Goal: Task Accomplishment & Management: Use online tool/utility

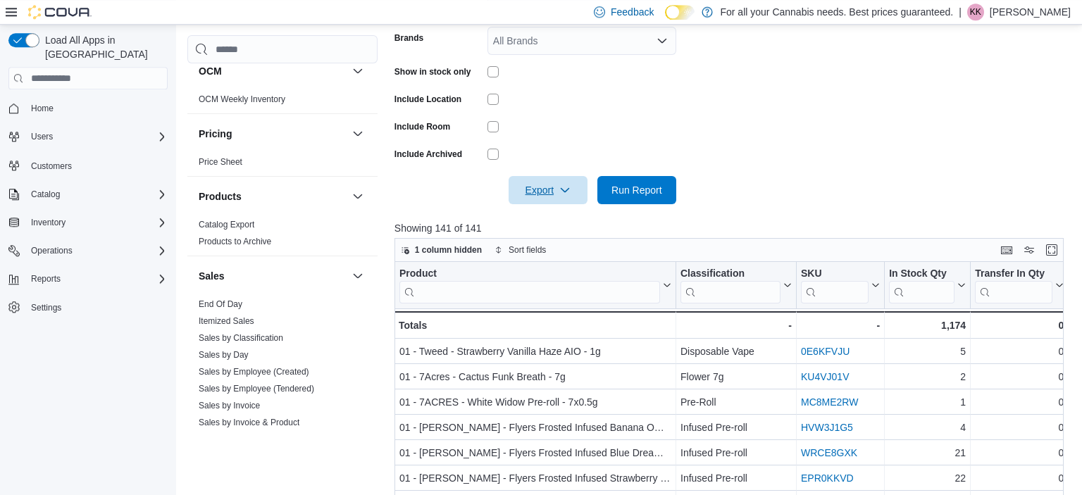
scroll to position [772, 0]
click at [241, 302] on link "End Of Day" at bounding box center [221, 304] width 44 height 10
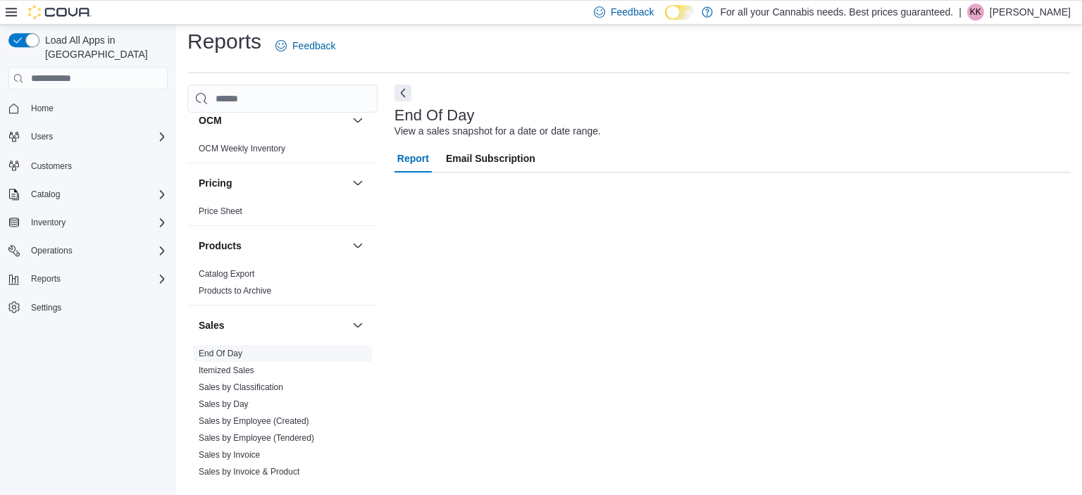
scroll to position [8, 0]
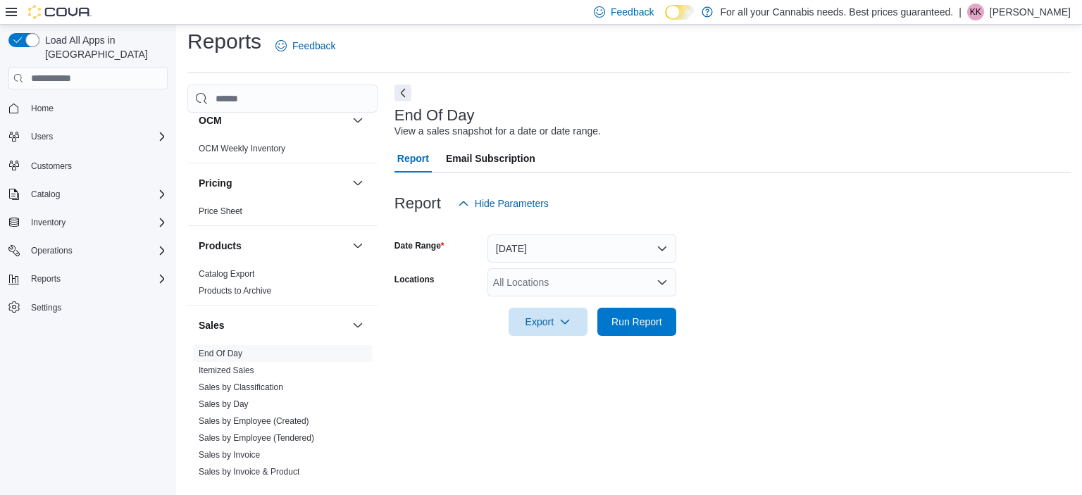
click at [528, 274] on div "All Locations" at bounding box center [582, 282] width 189 height 28
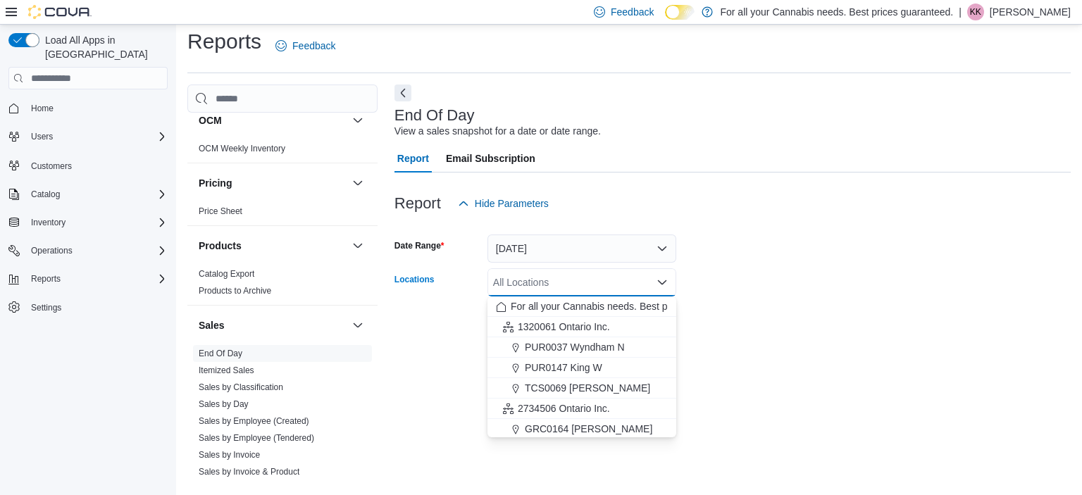
click at [528, 274] on div "All Locations" at bounding box center [582, 282] width 189 height 28
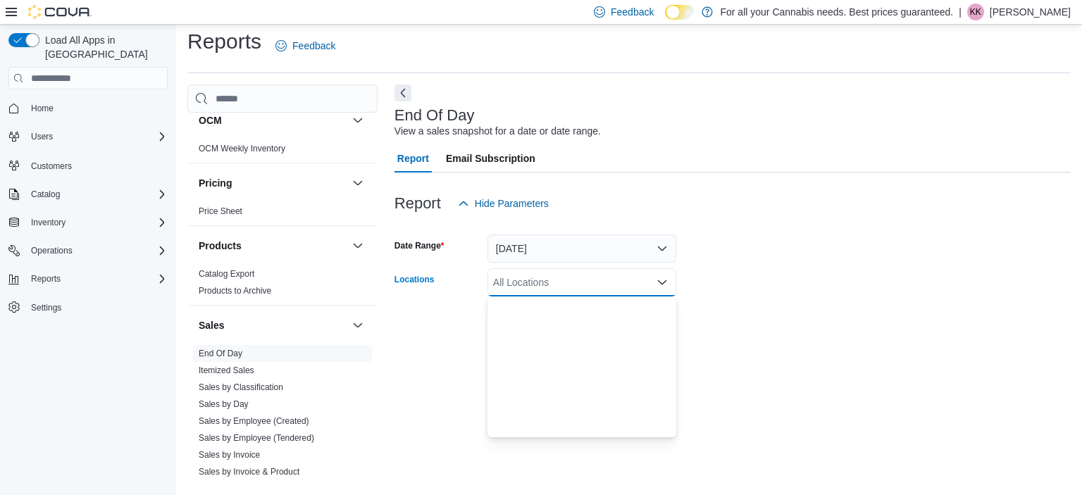
scroll to position [186, 0]
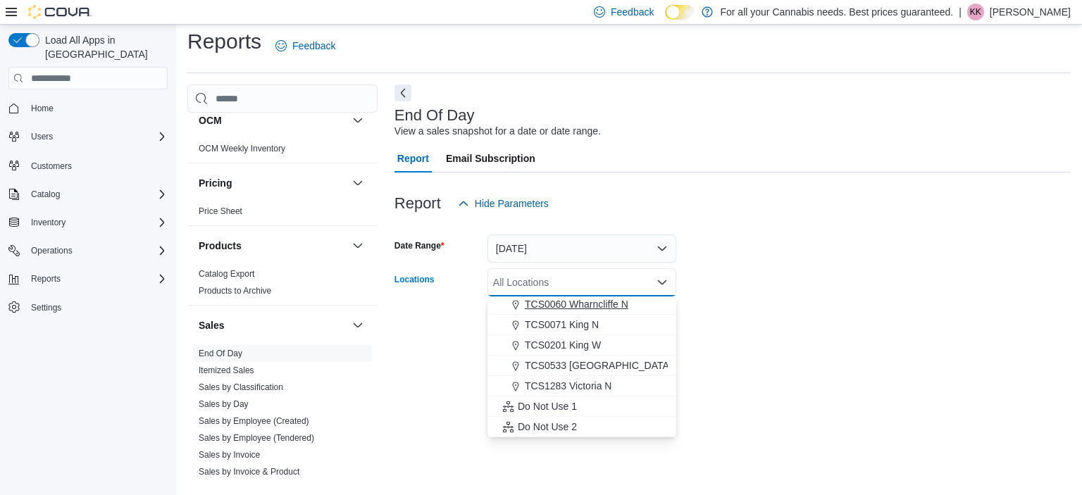
click at [552, 311] on span "TCS0060 Wharncliffe N" at bounding box center [577, 304] width 104 height 14
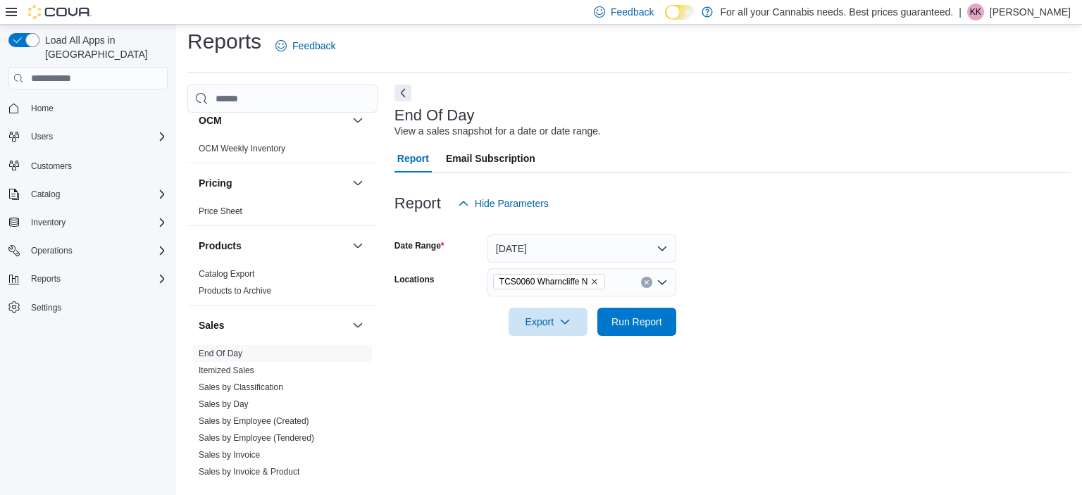
click at [743, 339] on div at bounding box center [733, 344] width 676 height 17
click at [621, 324] on span "Run Report" at bounding box center [637, 321] width 51 height 14
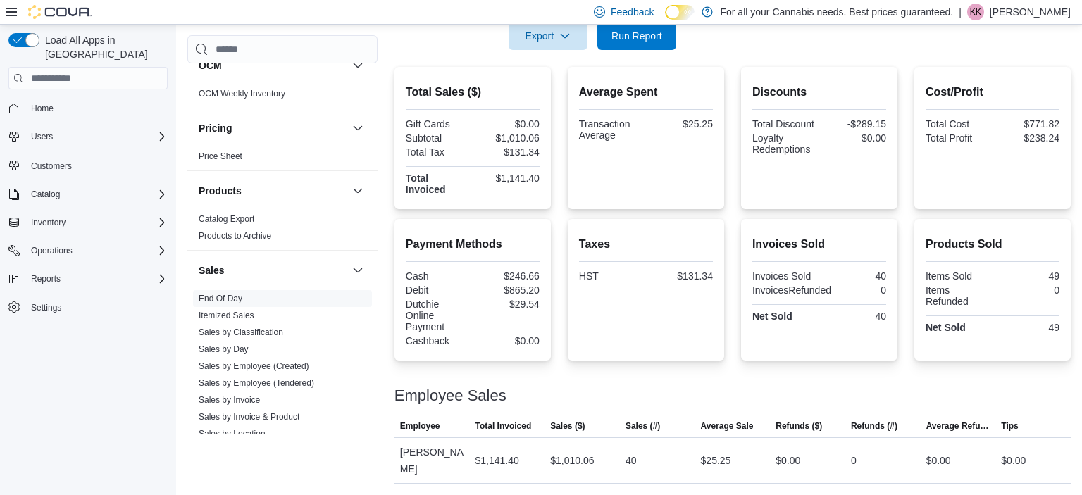
scroll to position [968, 0]
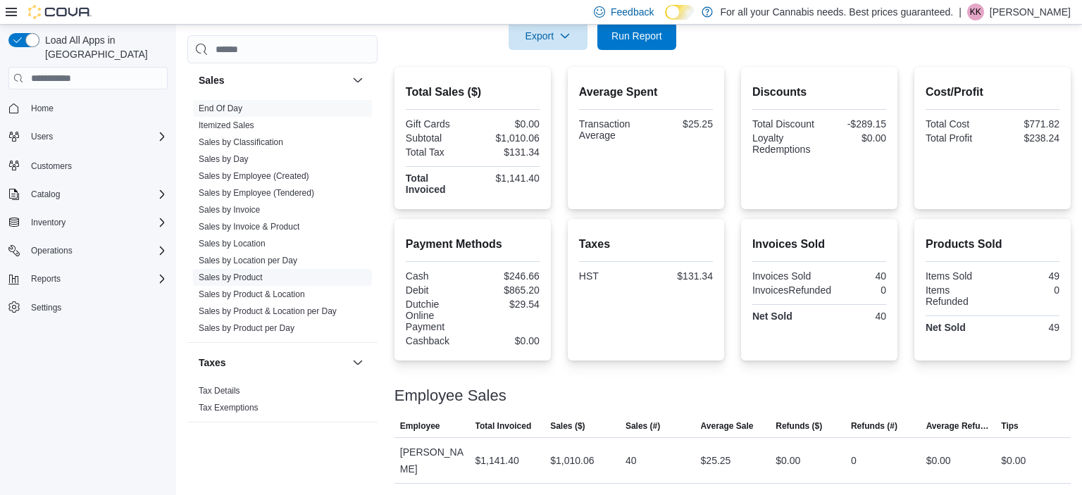
click at [237, 273] on link "Sales by Product" at bounding box center [231, 278] width 64 height 10
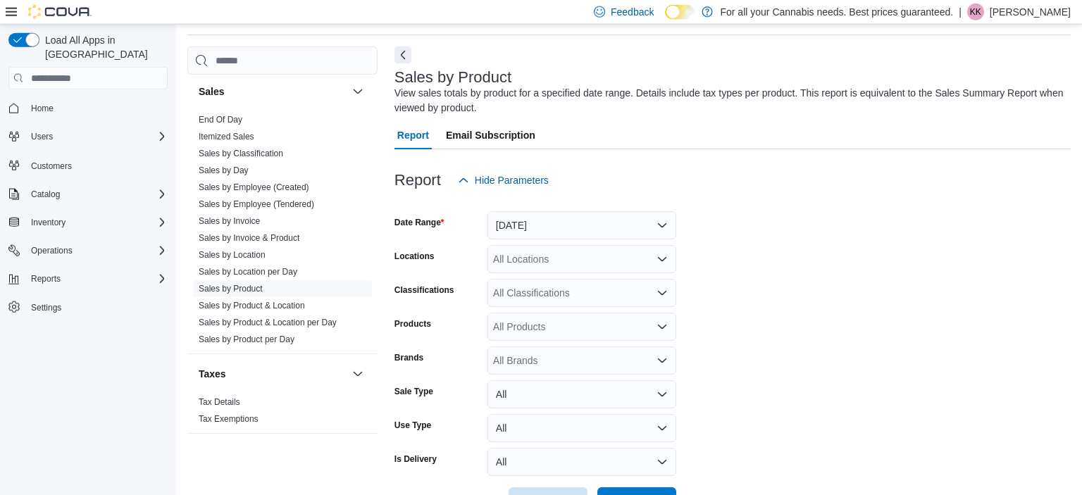
scroll to position [47, 0]
click at [534, 228] on button "[DATE]" at bounding box center [582, 225] width 189 height 28
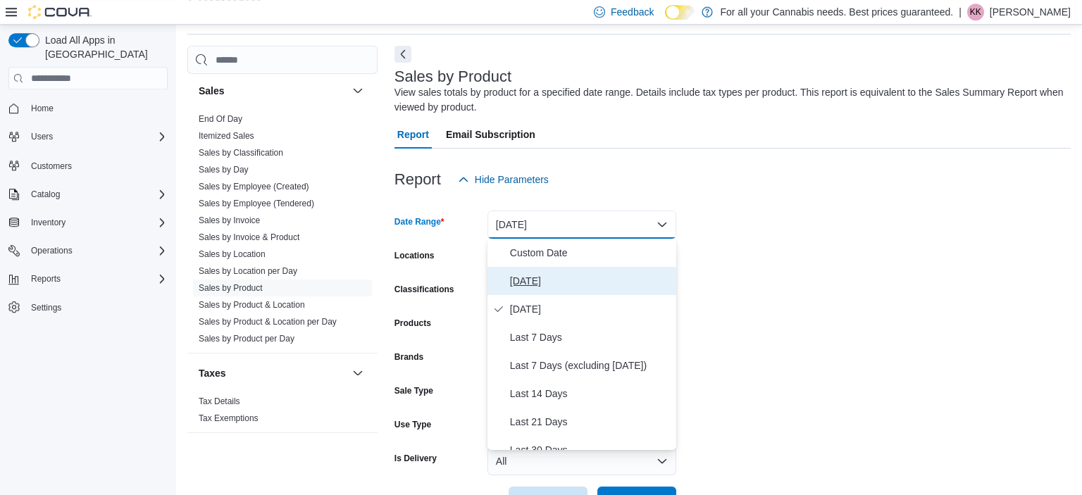
click at [562, 282] on span "[DATE]" at bounding box center [590, 281] width 161 height 17
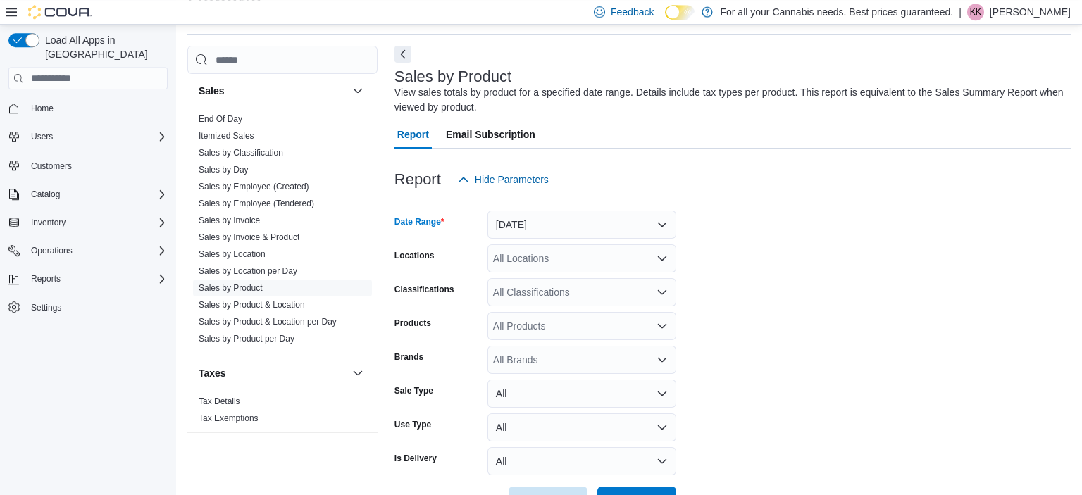
click at [790, 293] on form "Date Range [DATE] Locations All Locations Classifications All Classifications P…" at bounding box center [733, 354] width 676 height 321
click at [641, 259] on div "All Locations" at bounding box center [582, 258] width 189 height 28
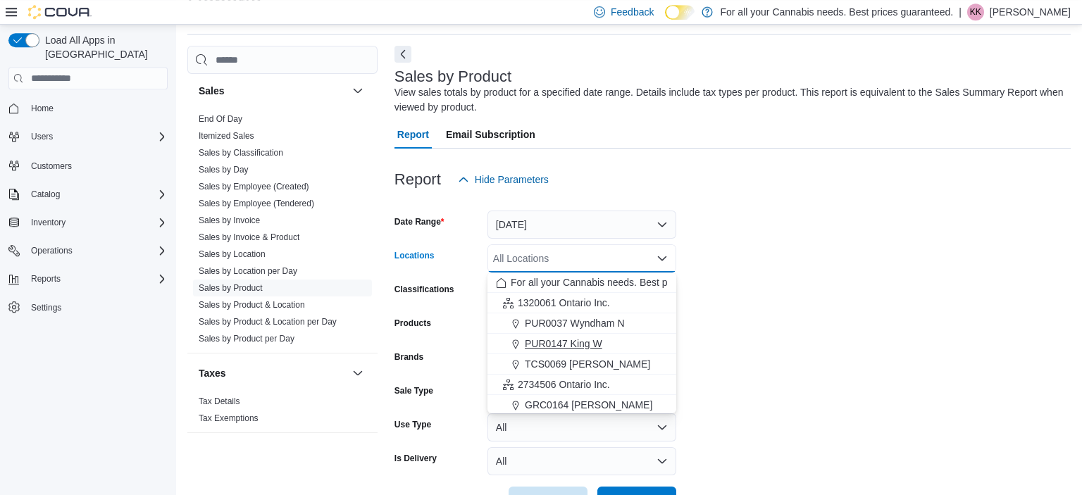
scroll to position [186, 0]
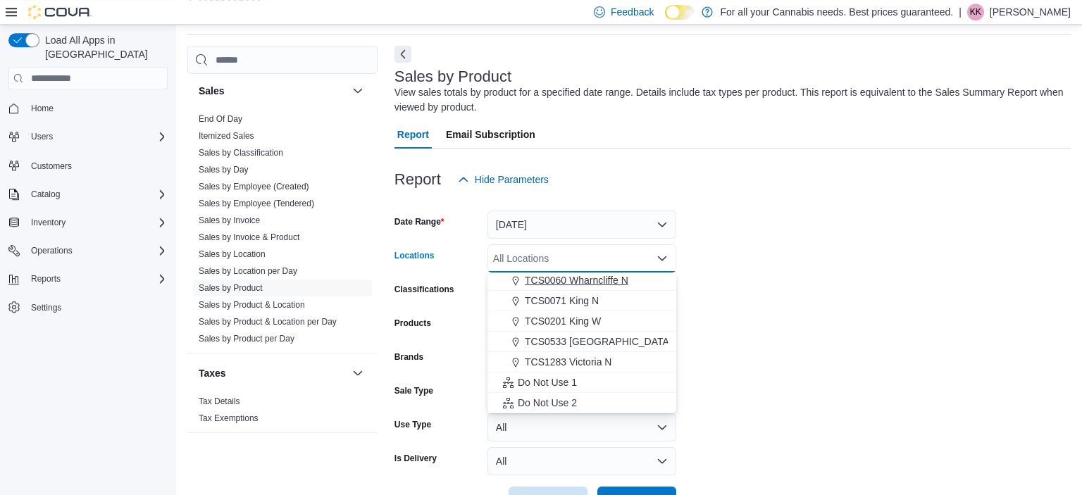
click at [582, 284] on span "TCS0060 Wharncliffe N" at bounding box center [577, 280] width 104 height 14
click at [706, 304] on form "Date Range [DATE] Locations TCS0060 [GEOGRAPHIC_DATA] N Combo box. Selected. TC…" at bounding box center [733, 354] width 676 height 321
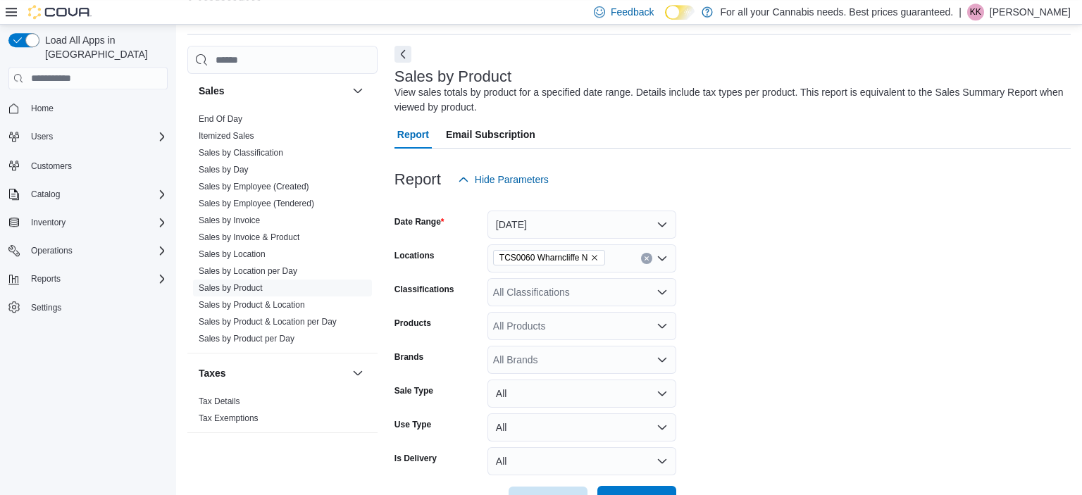
click at [621, 487] on div "Export Run Report" at bounding box center [536, 501] width 282 height 28
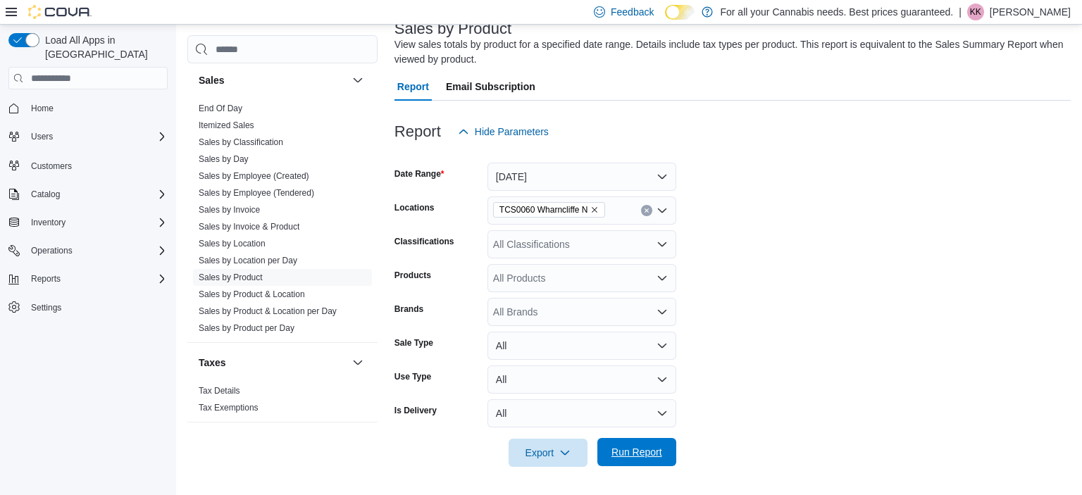
click at [624, 443] on span "Run Report" at bounding box center [637, 452] width 62 height 28
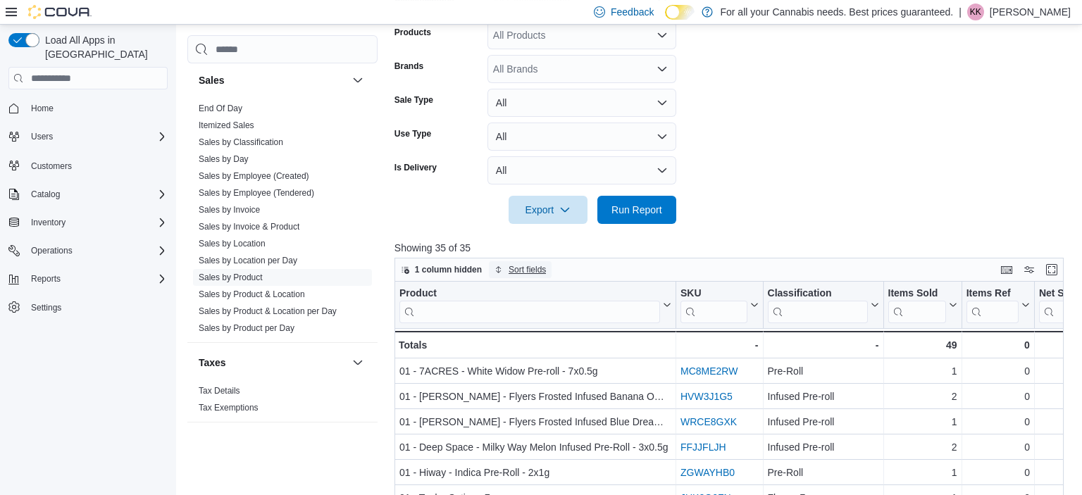
click at [524, 273] on span "Sort fields" at bounding box center [527, 269] width 37 height 11
click at [532, 323] on span "Pick fields to sort by" at bounding box center [532, 323] width 75 height 11
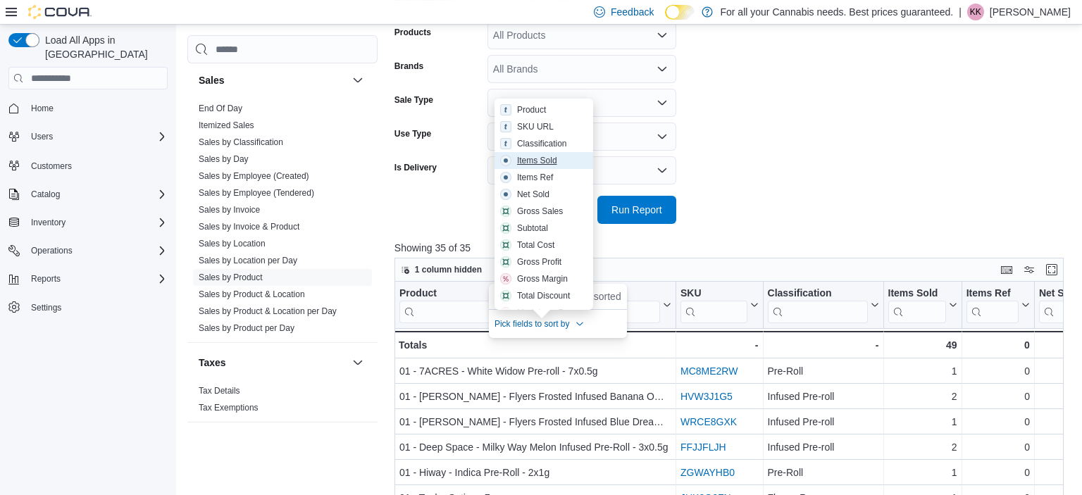
click at [543, 156] on div "Items Sold" at bounding box center [537, 160] width 40 height 11
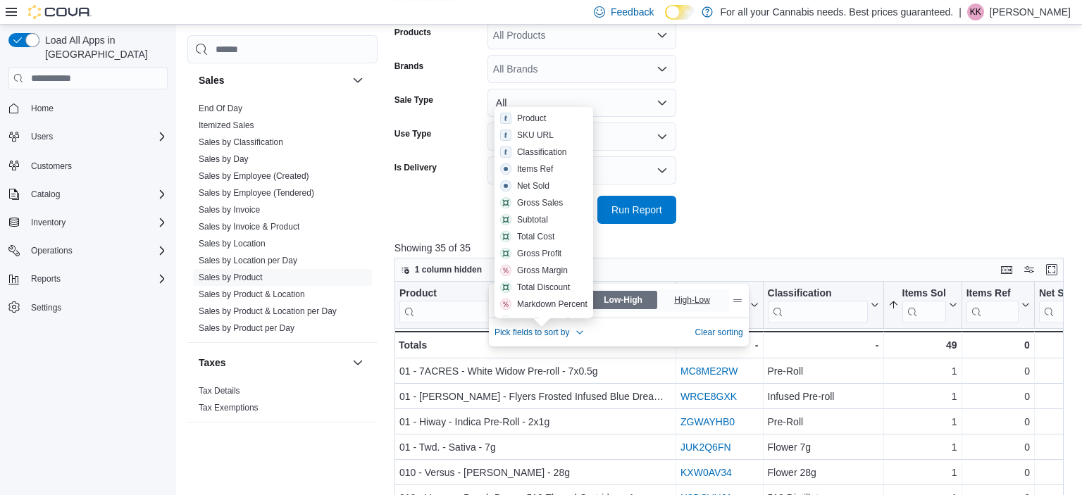
click at [696, 300] on span "High-Low" at bounding box center [693, 300] width 39 height 21
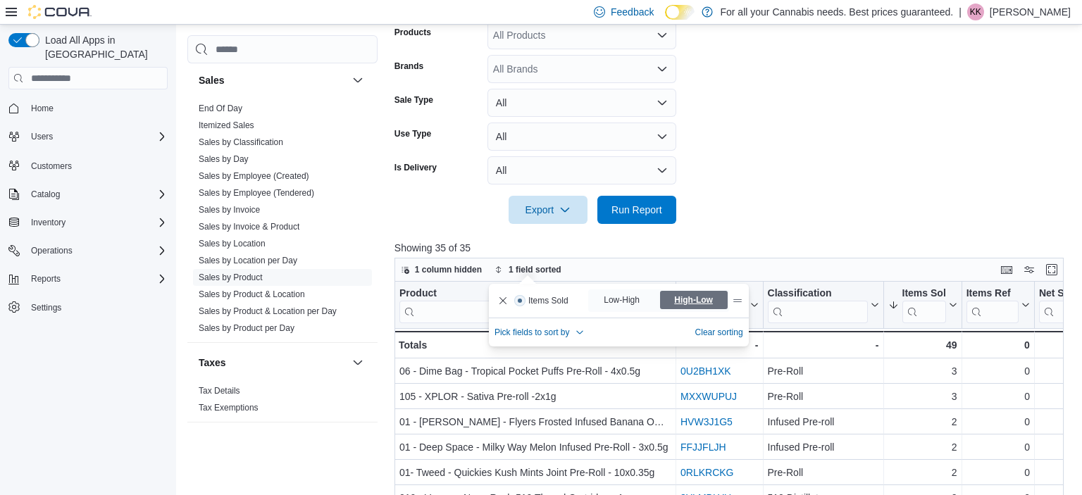
click at [696, 300] on span "High-Low" at bounding box center [693, 300] width 39 height 21
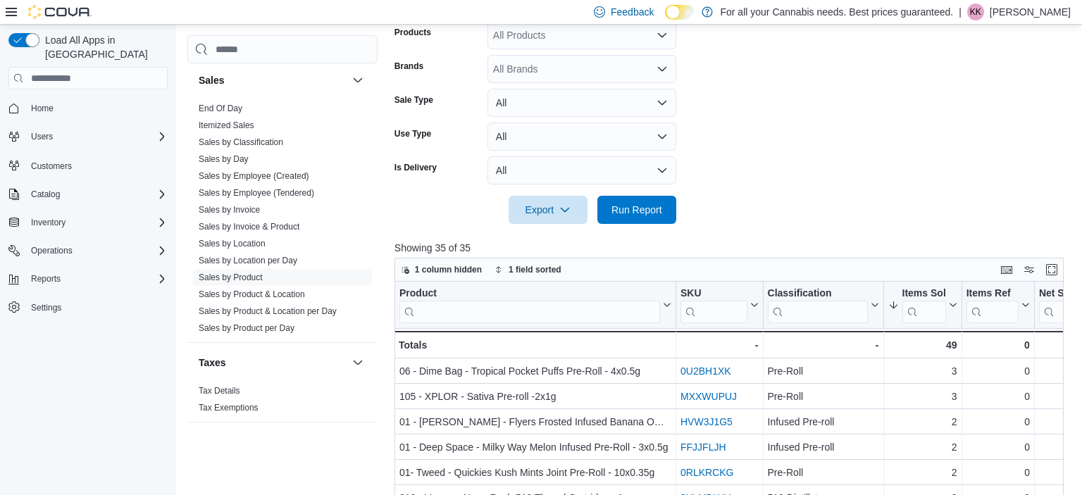
click at [734, 239] on div at bounding box center [733, 232] width 676 height 17
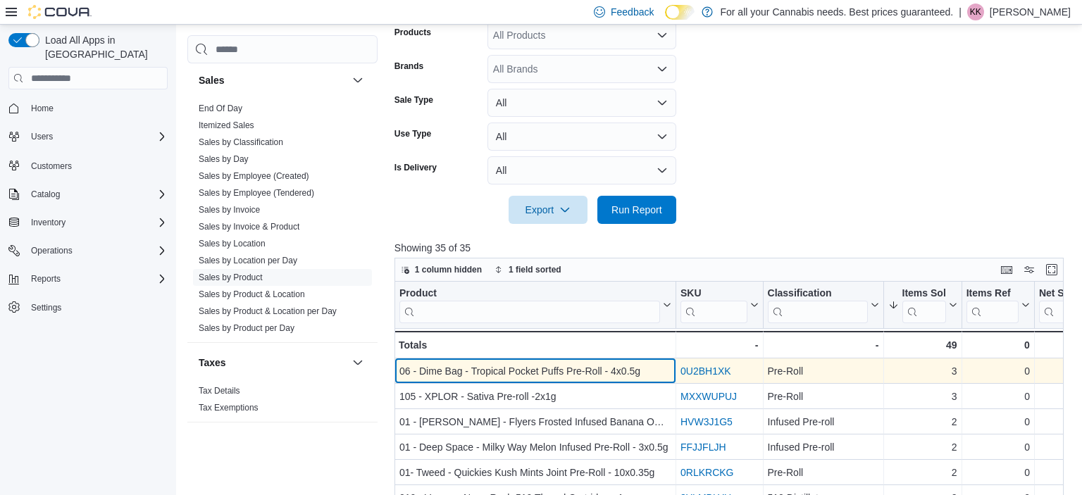
click at [547, 365] on div "06 - Dime Bag - Tropical Pocket Puffs Pre-Roll - 4x0.5g" at bounding box center [536, 371] width 272 height 17
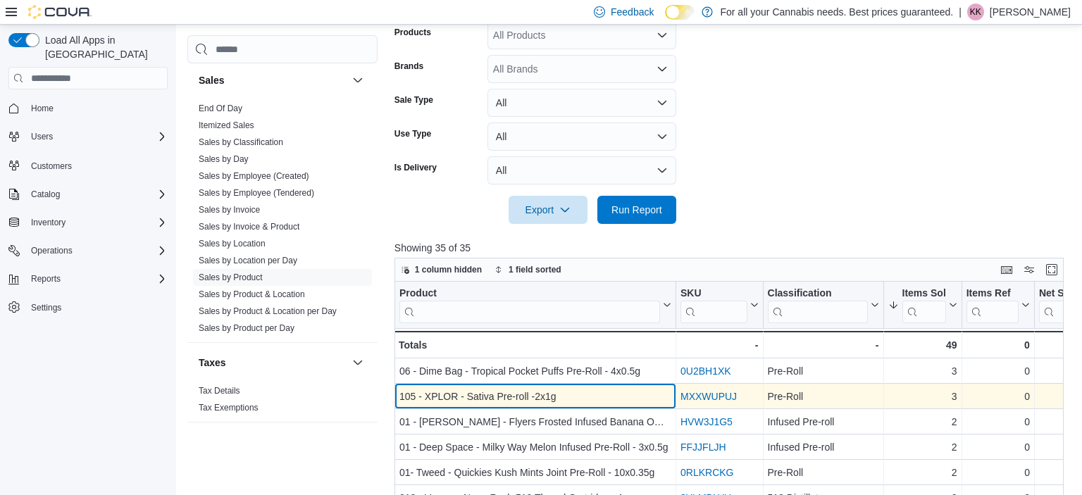
click at [494, 392] on div "105 - XPLOR - Sativa Pre-roll -2x1g" at bounding box center [536, 396] width 272 height 17
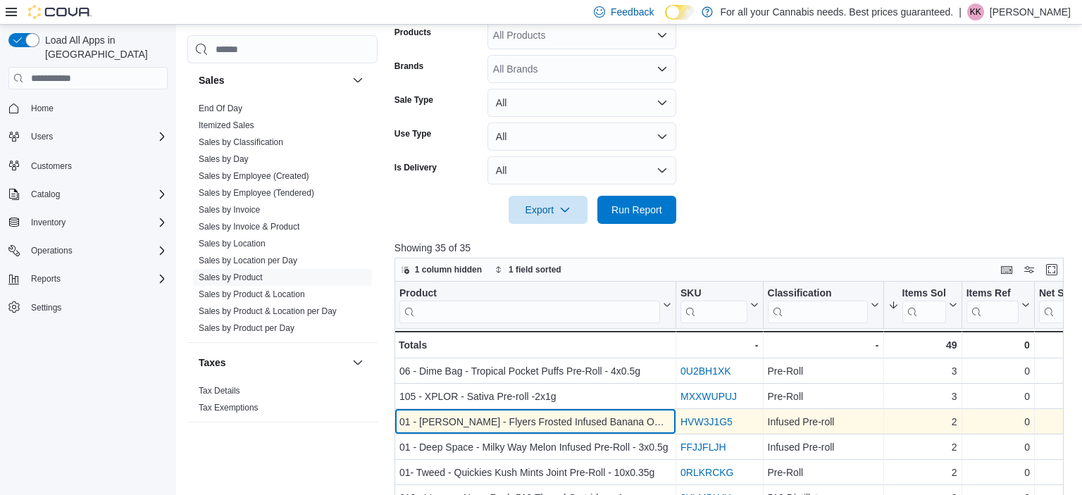
click at [540, 424] on div "01 - [PERSON_NAME] - Flyers Frosted Infused Banana OG Pre-Rolls - 3x0.5g" at bounding box center [536, 422] width 272 height 17
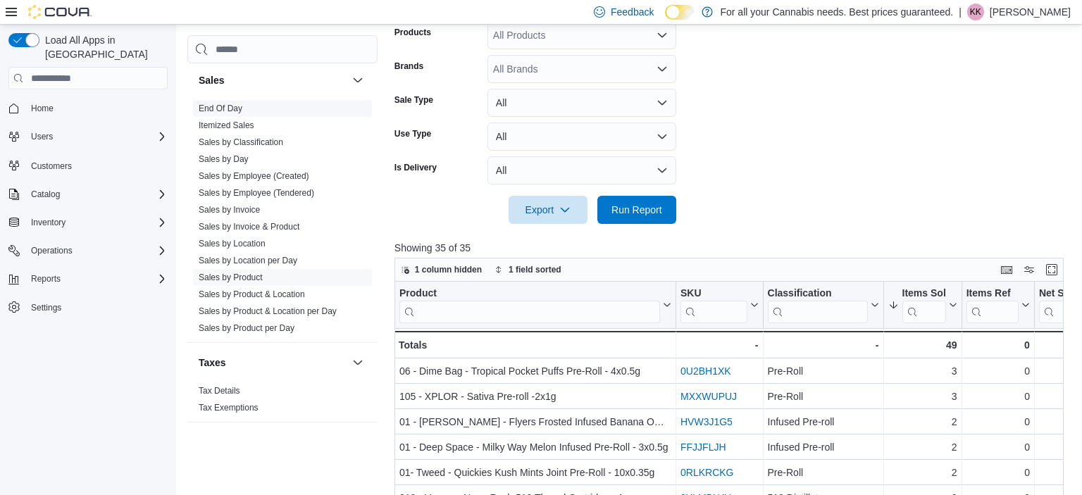
click at [216, 109] on link "End Of Day" at bounding box center [221, 109] width 44 height 10
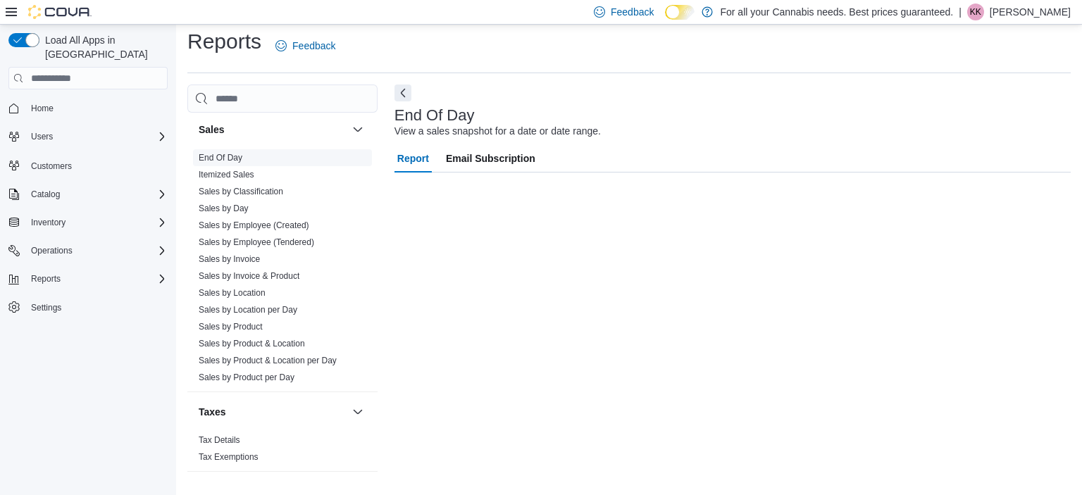
scroll to position [8, 0]
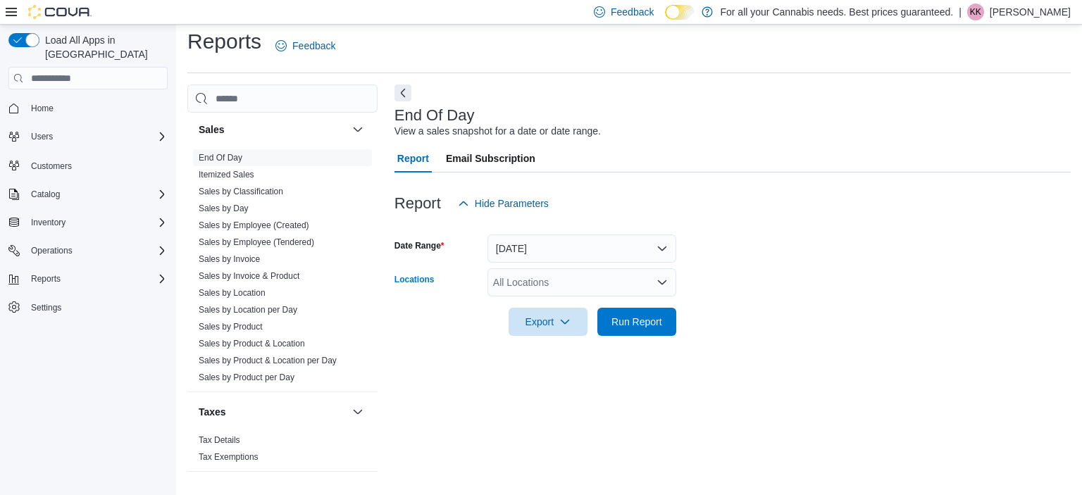
click at [554, 269] on div "All Locations" at bounding box center [582, 282] width 189 height 28
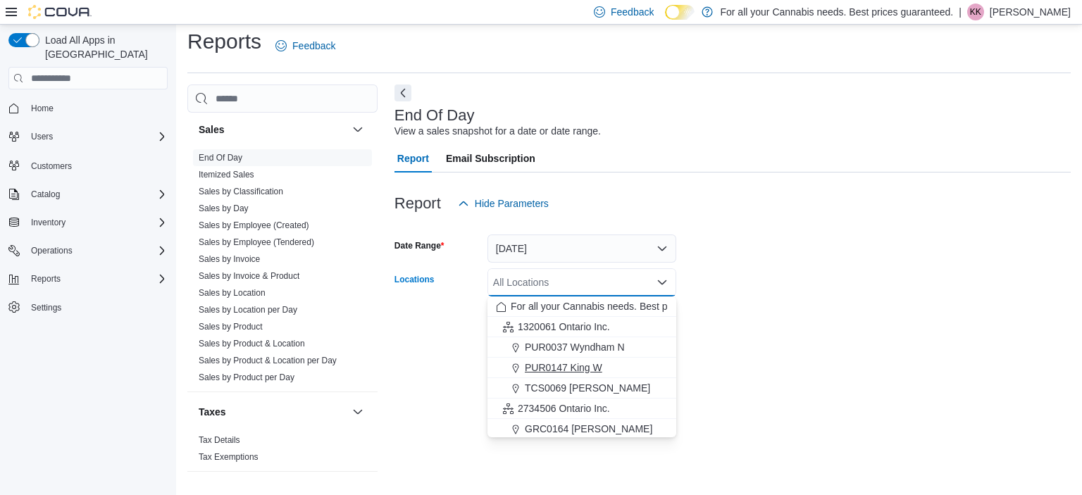
scroll to position [186, 0]
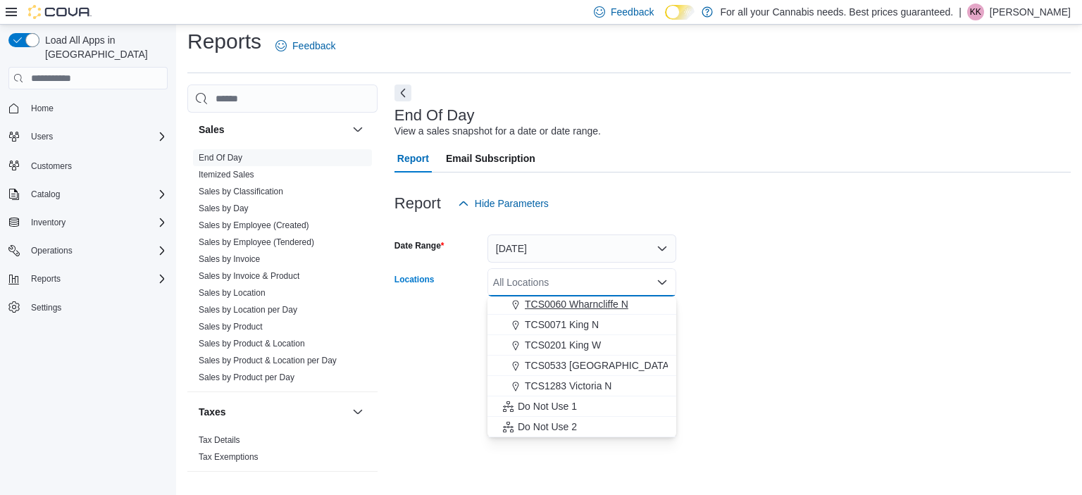
click at [585, 307] on span "TCS0060 Wharncliffe N" at bounding box center [577, 304] width 104 height 14
click at [722, 326] on form "Date Range [DATE] Locations TCS0060 [GEOGRAPHIC_DATA] N Combo box. Selected. TC…" at bounding box center [733, 277] width 676 height 118
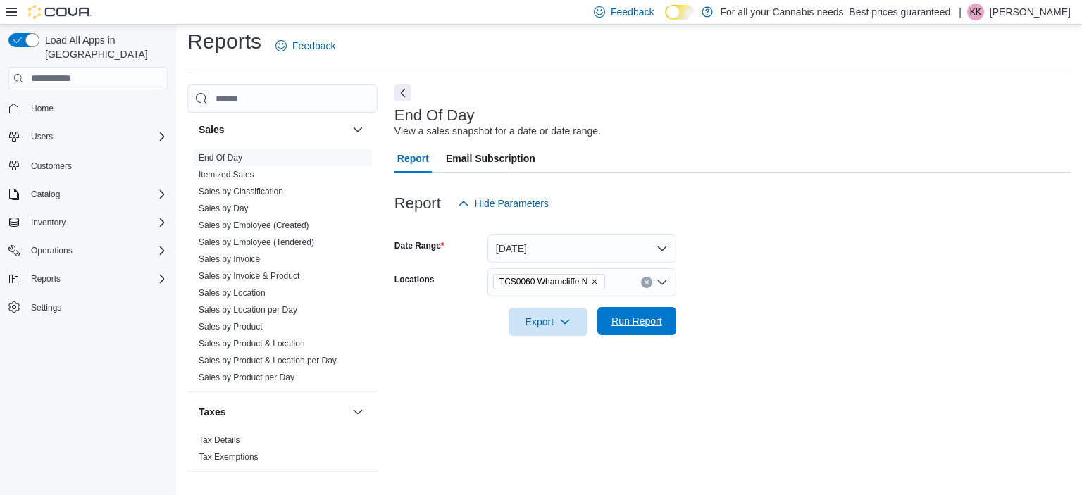
click at [646, 319] on span "Run Report" at bounding box center [637, 321] width 51 height 14
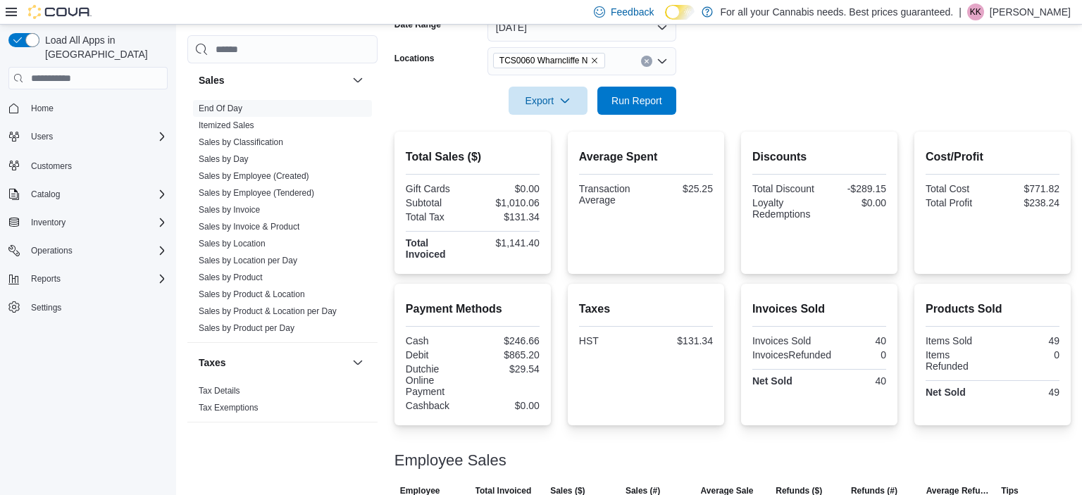
scroll to position [231, 0]
click at [517, 240] on div "$1,141.40" at bounding box center [508, 241] width 64 height 11
click at [515, 348] on div "$865.20" at bounding box center [508, 353] width 64 height 11
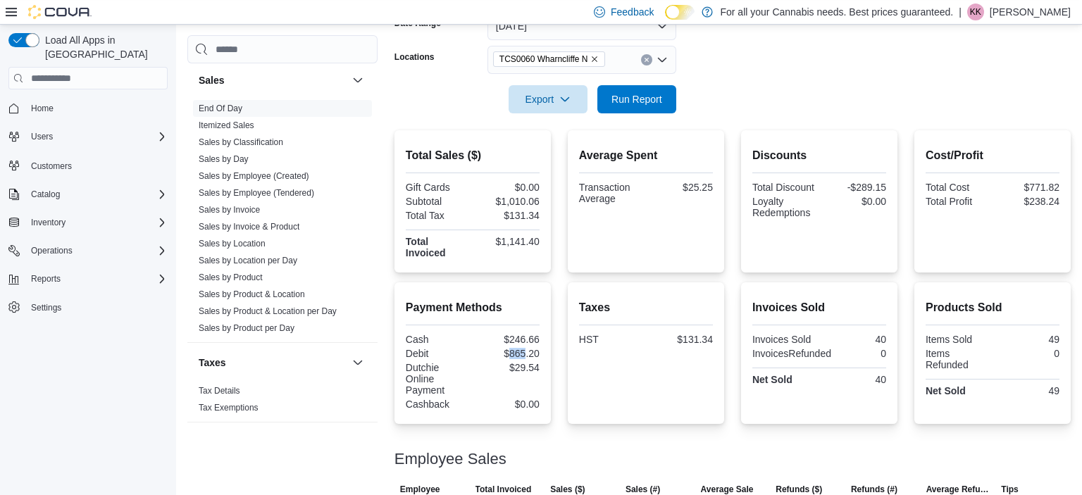
click at [515, 348] on div "$865.20" at bounding box center [508, 353] width 64 height 11
click at [586, 169] on div "Average Spent Transaction Average $25.25" at bounding box center [646, 177] width 134 height 60
